Goal: Task Accomplishment & Management: Use online tool/utility

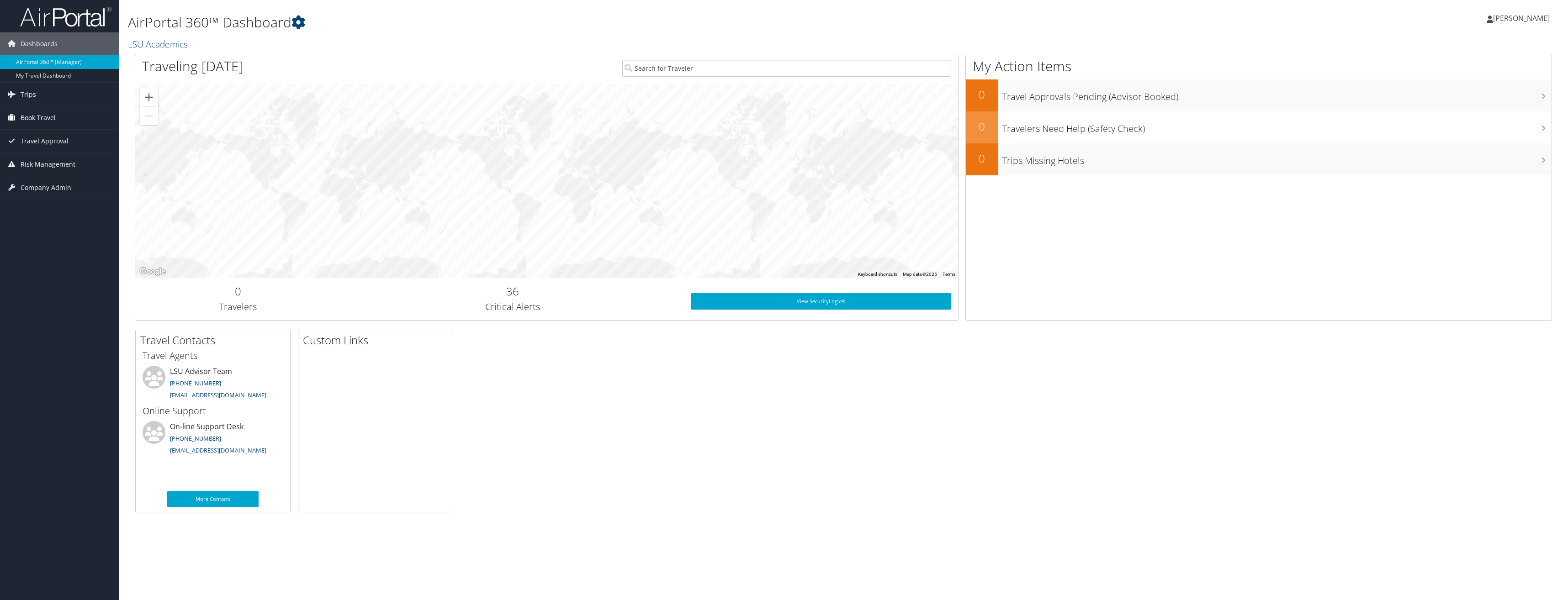
click at [57, 120] on link "Book Travel" at bounding box center [59, 118] width 119 height 23
click at [57, 131] on link "Approval Request (Beta)" at bounding box center [59, 136] width 119 height 14
click at [54, 122] on span "Book Travel" at bounding box center [38, 118] width 35 height 23
click at [50, 147] on link "Book/Manage Online Trips" at bounding box center [59, 150] width 119 height 14
